Goal: Task Accomplishment & Management: Use online tool/utility

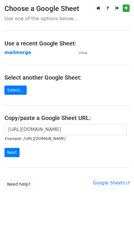
scroll to position [0, 128]
type input "[URL][DOMAIN_NAME]"
click at [9, 153] on input "Next" at bounding box center [11, 152] width 15 height 9
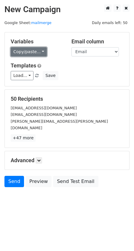
click at [30, 51] on link "Copy/paste..." at bounding box center [29, 51] width 36 height 9
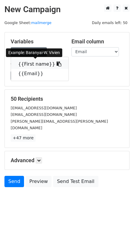
click at [26, 63] on link "{{First name}}" at bounding box center [40, 63] width 58 height 9
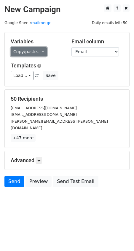
click at [28, 53] on link "Copy/paste..." at bounding box center [29, 51] width 36 height 9
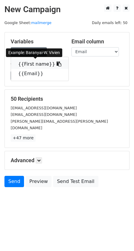
click at [29, 65] on link "{{First name}}" at bounding box center [40, 63] width 58 height 9
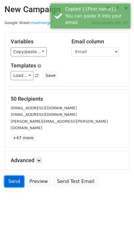
click at [15, 176] on link "Send" at bounding box center [14, 181] width 20 height 11
